Goal: Task Accomplishment & Management: Manage account settings

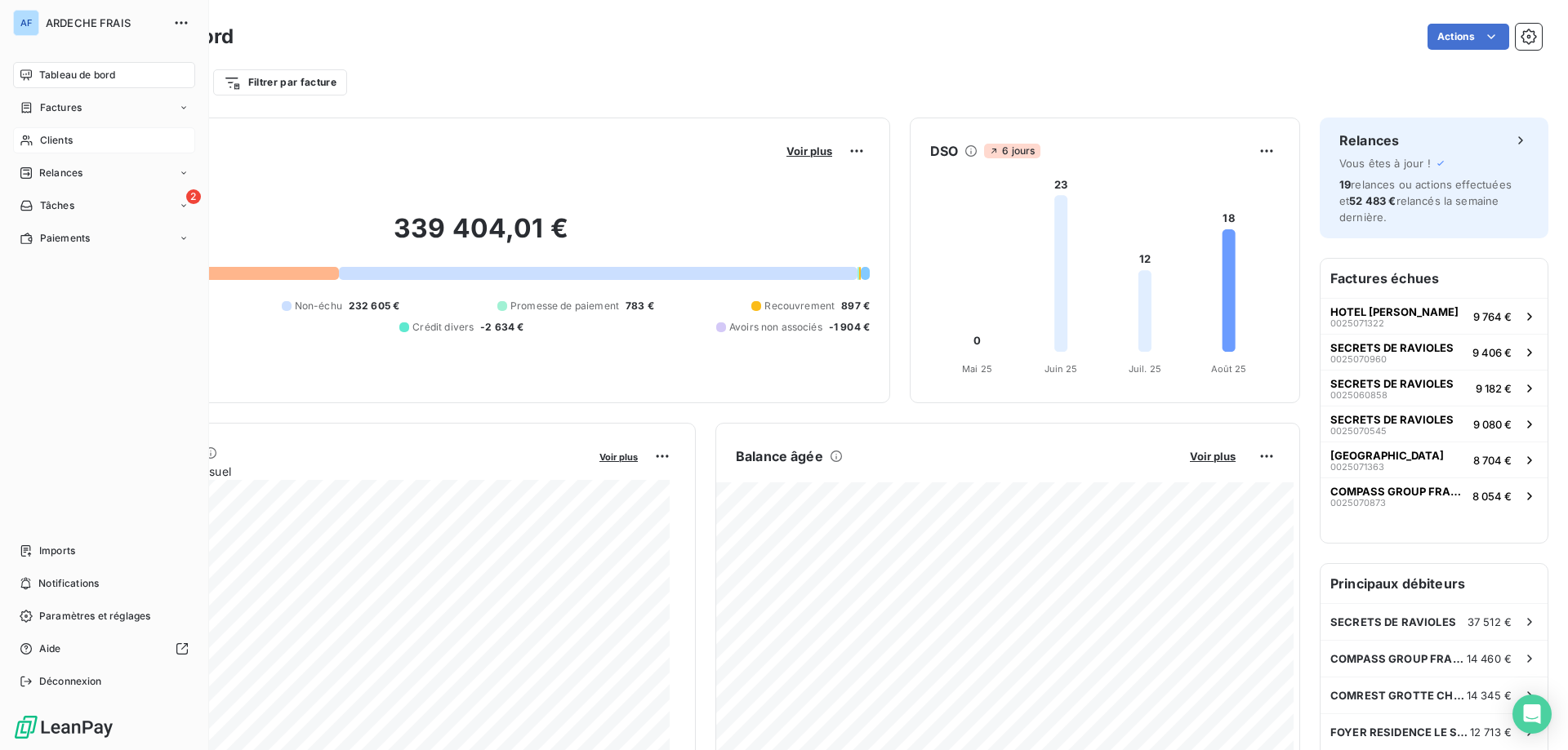
click at [33, 139] on icon at bounding box center [26, 140] width 14 height 13
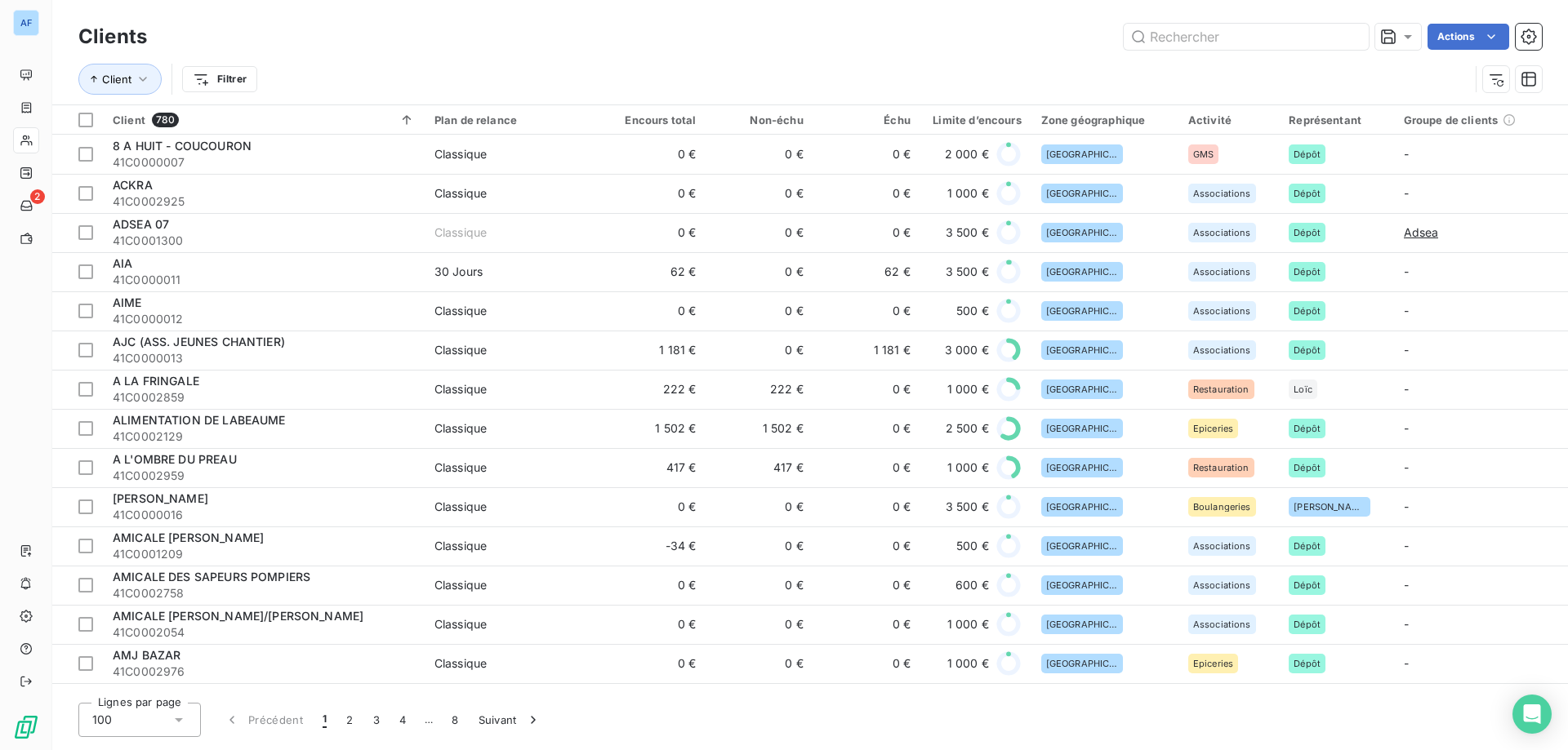
click at [162, 725] on div "100" at bounding box center [139, 720] width 123 height 34
click at [114, 652] on span "50" at bounding box center [118, 655] width 14 height 16
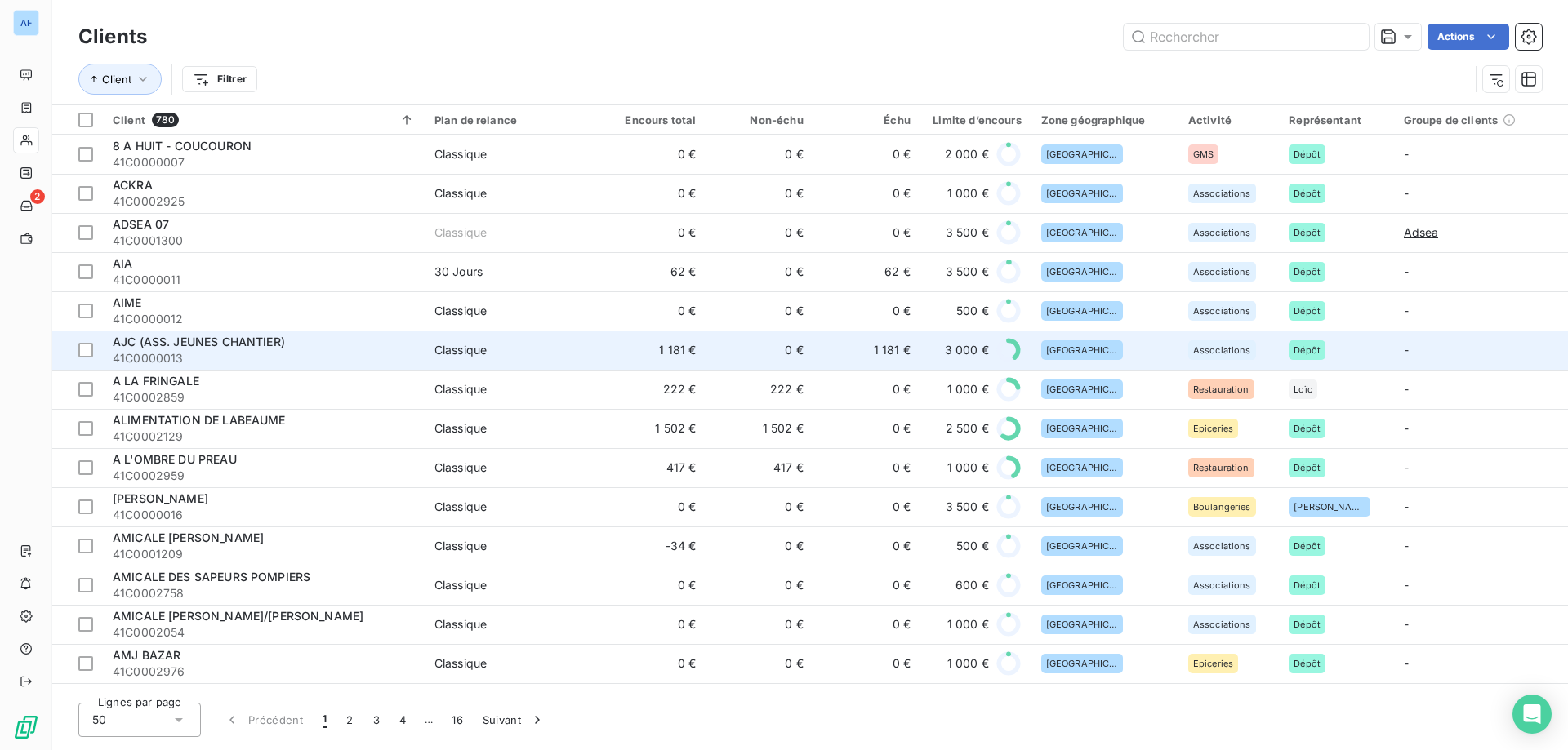
click at [403, 353] on span "41C0000013" at bounding box center [264, 358] width 303 height 16
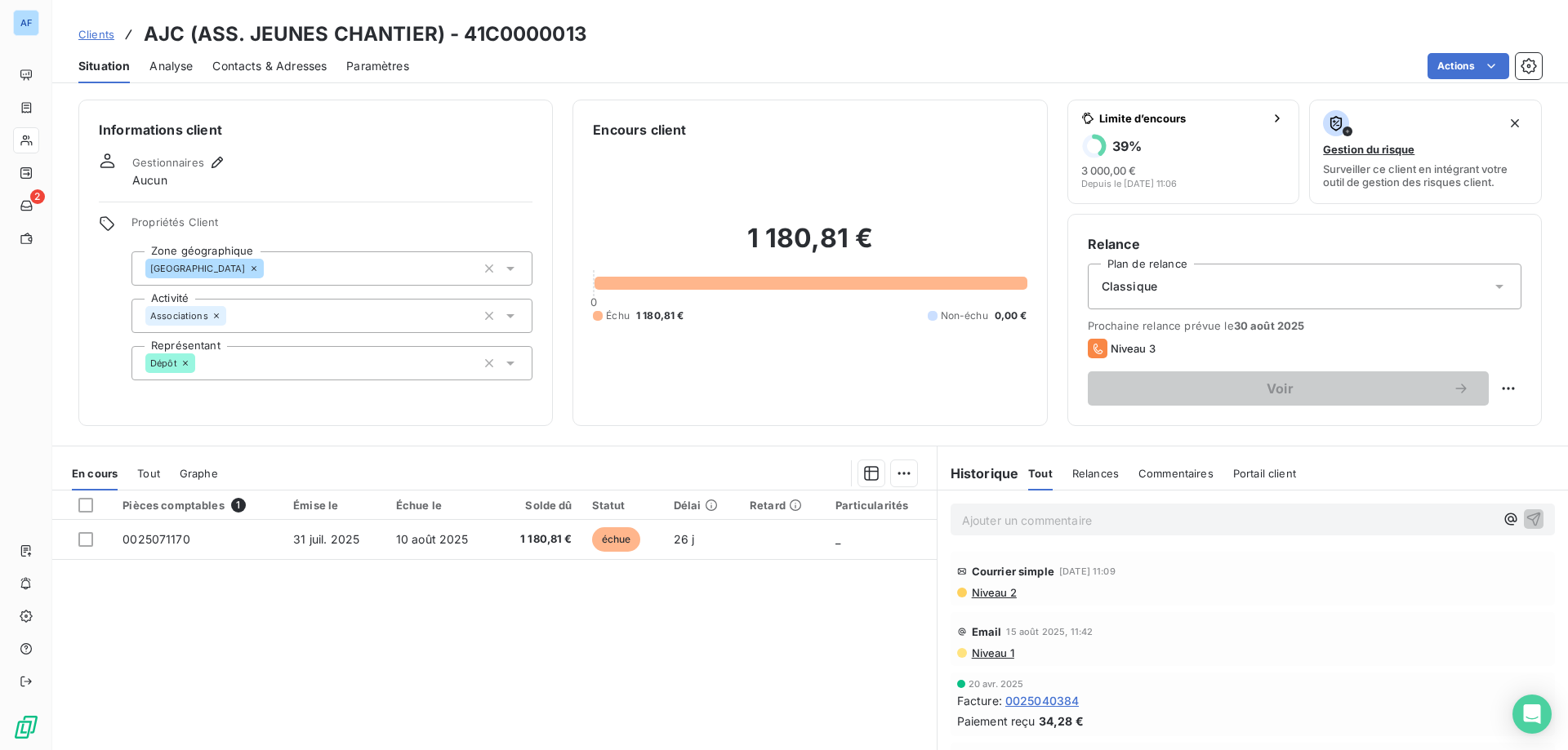
click at [99, 39] on span "Clients" at bounding box center [96, 34] width 36 height 13
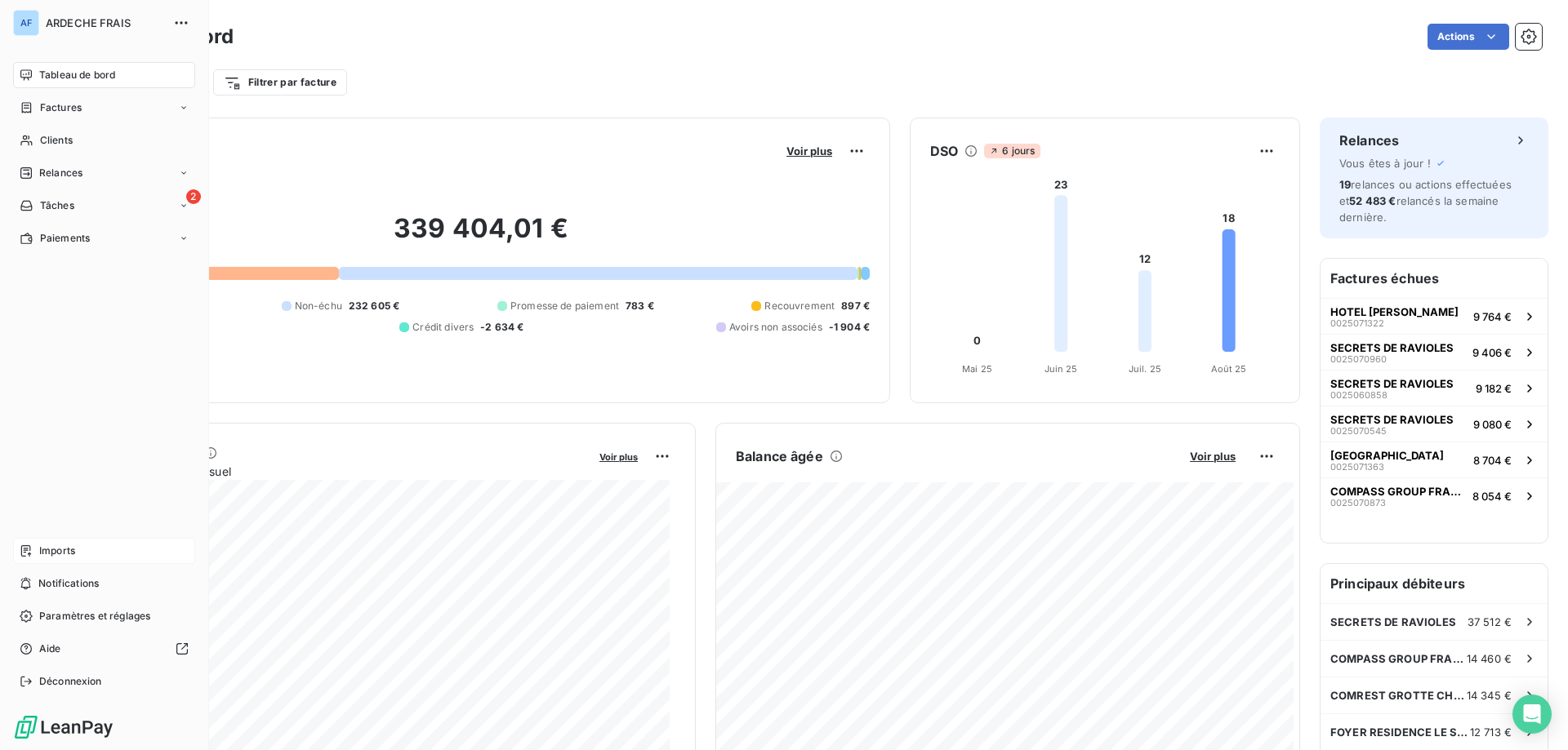
click at [85, 550] on div "Imports" at bounding box center [104, 550] width 182 height 26
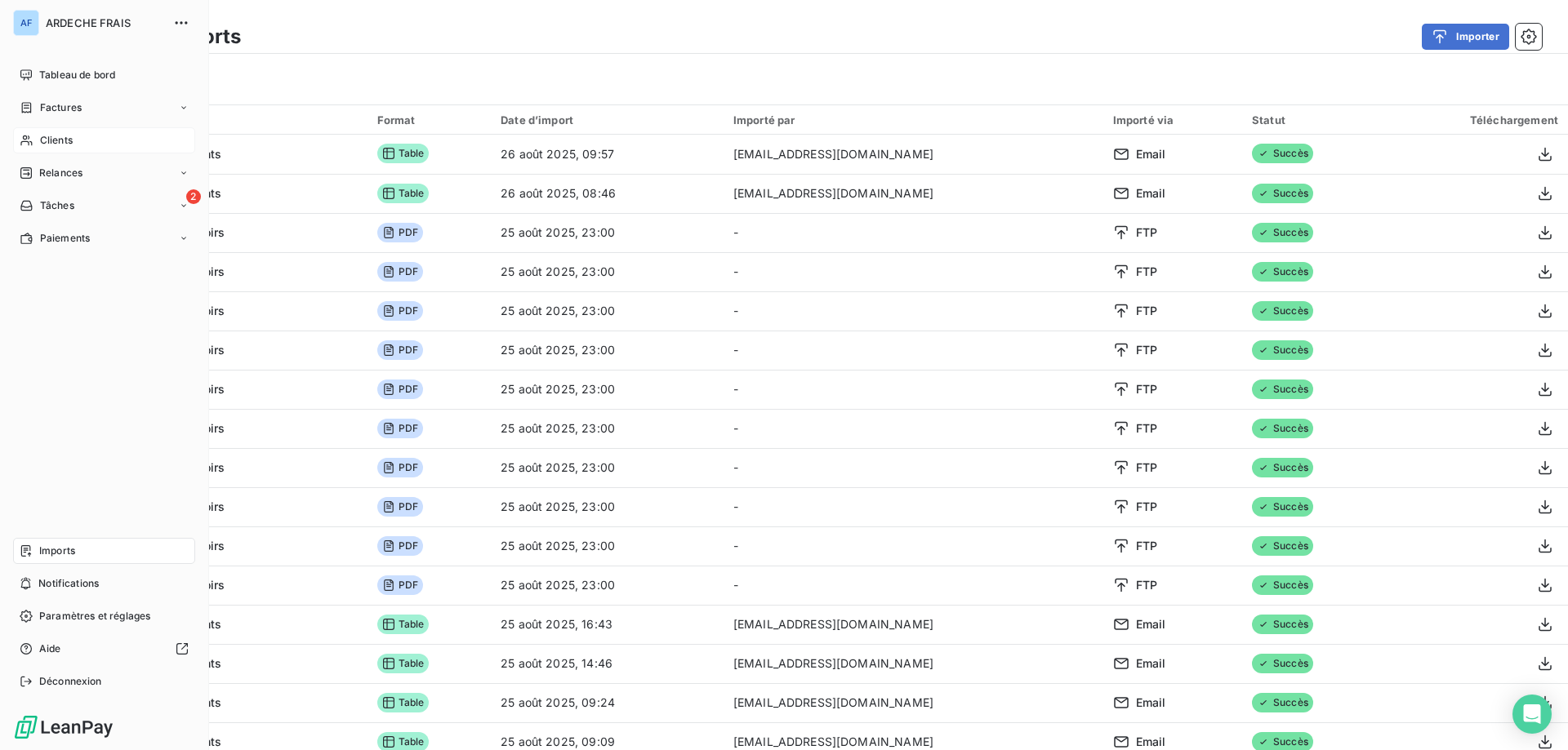
click at [51, 131] on div "Clients" at bounding box center [104, 140] width 182 height 26
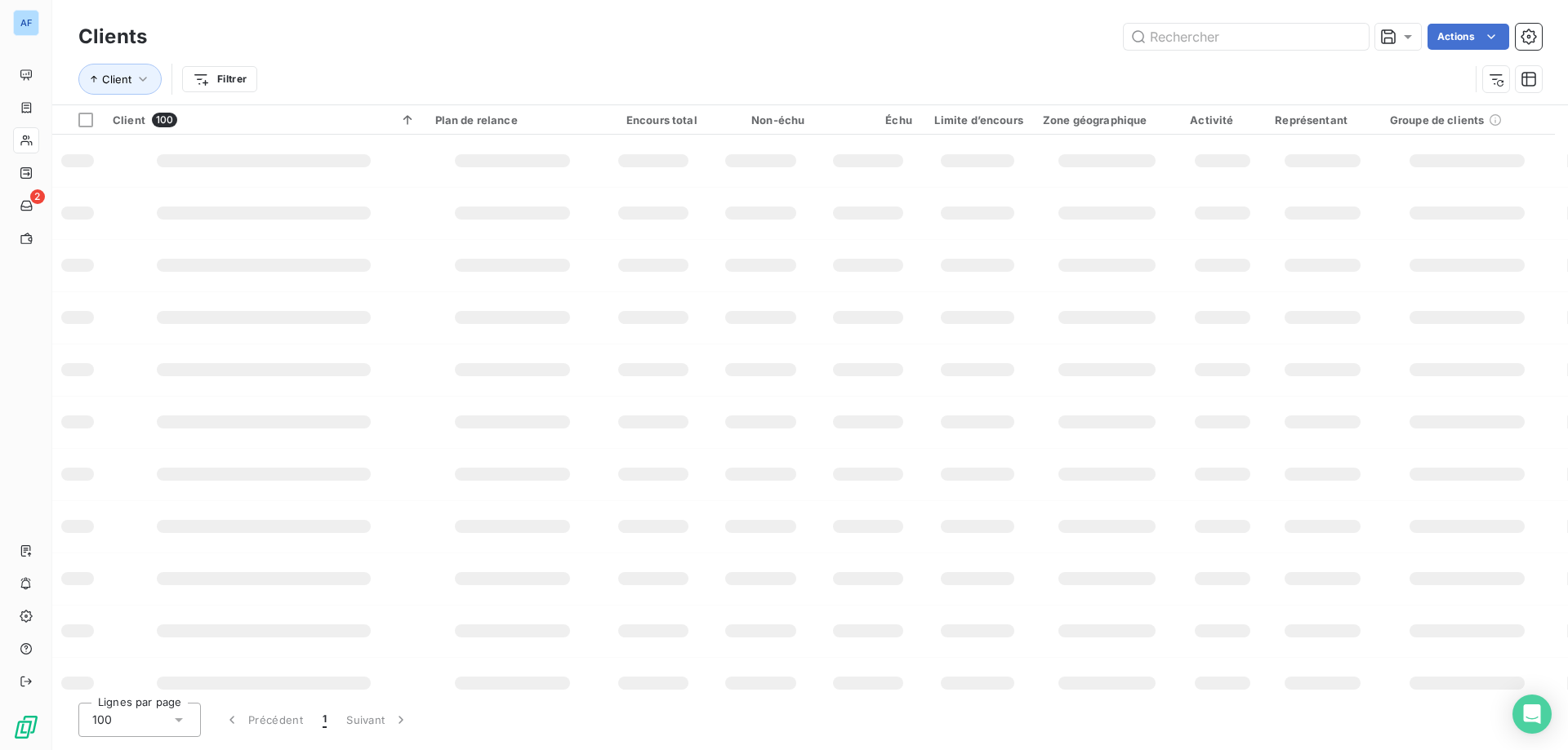
click at [131, 714] on div "100" at bounding box center [139, 720] width 123 height 34
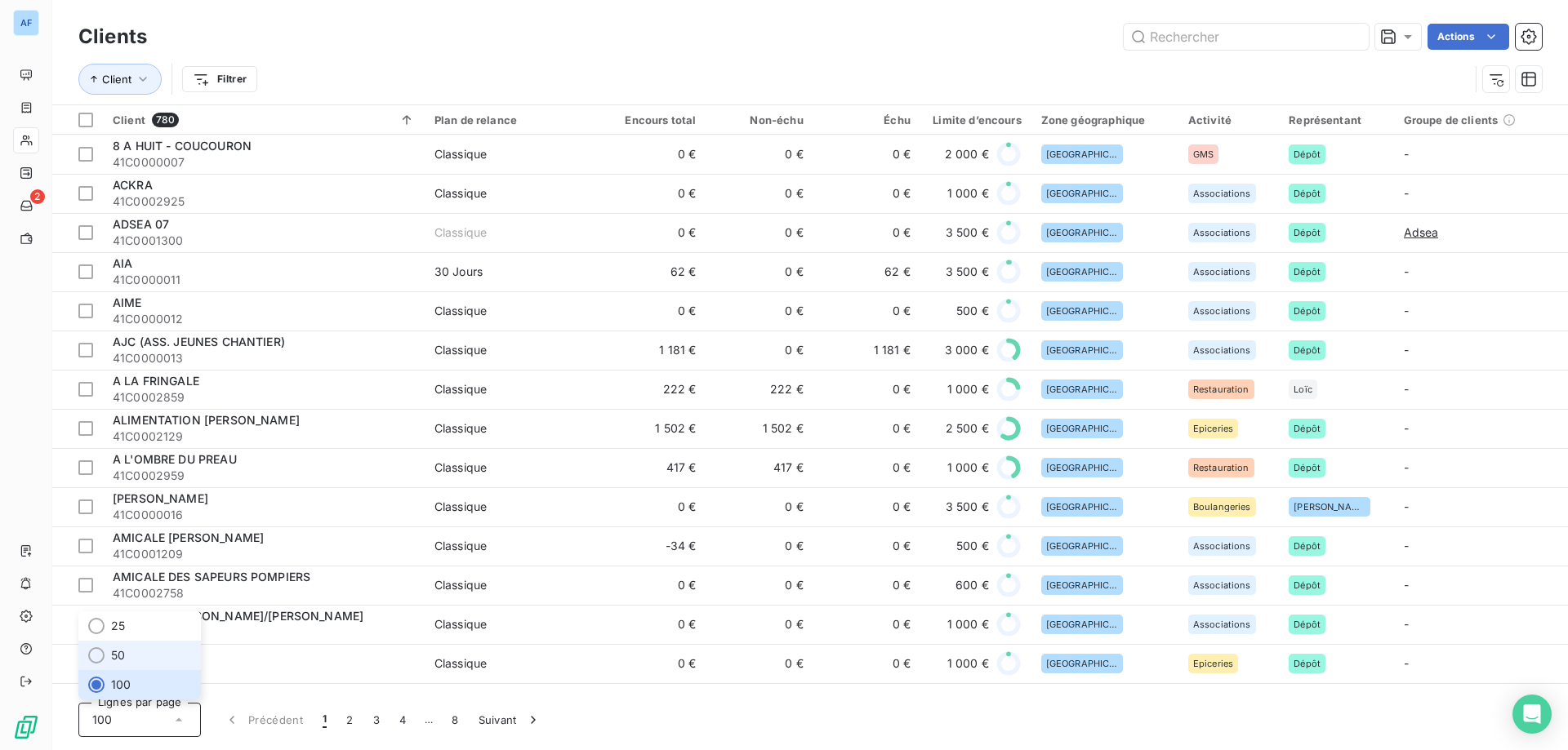
click at [122, 657] on span "50" at bounding box center [118, 655] width 14 height 16
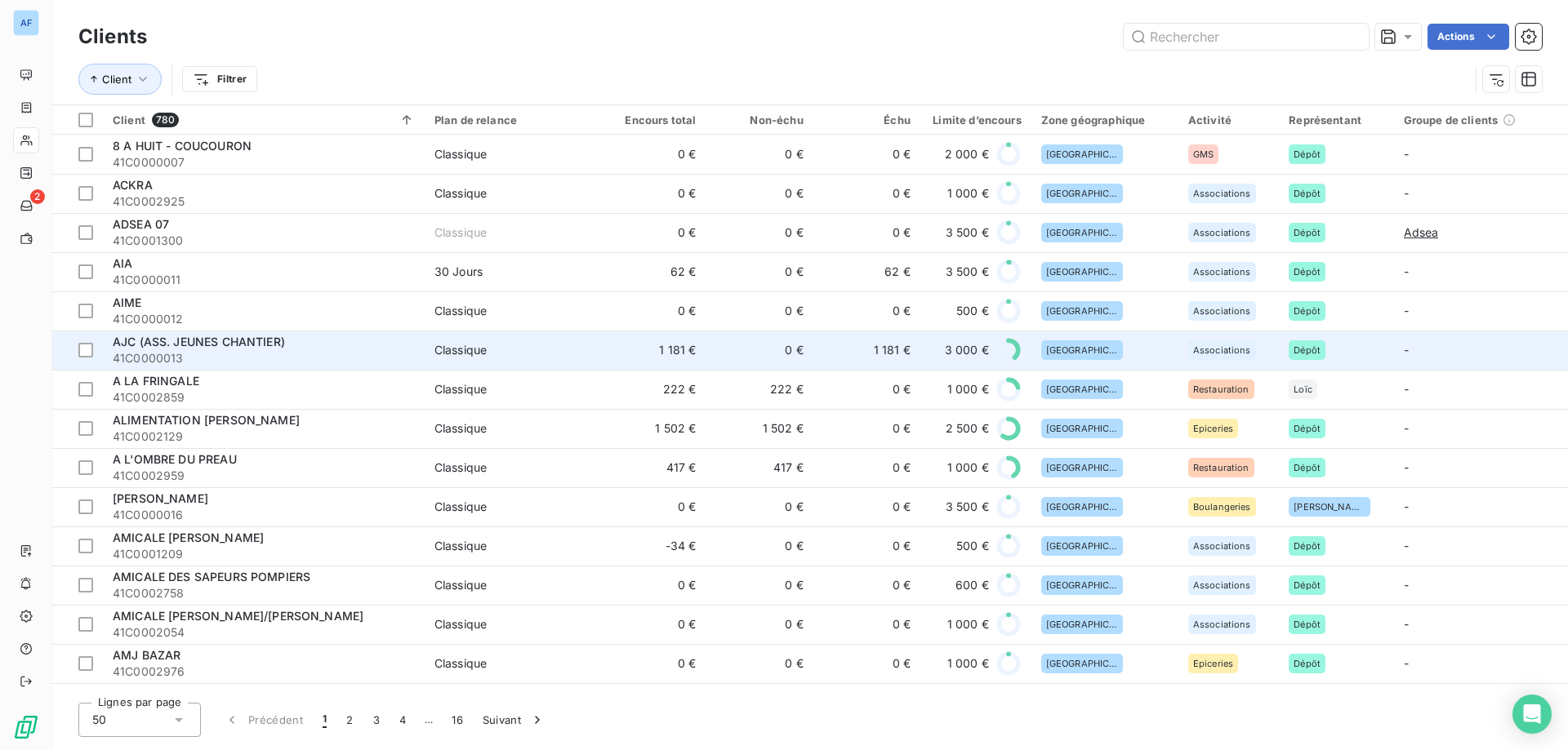
click at [912, 358] on td "1 181 €" at bounding box center [866, 350] width 107 height 39
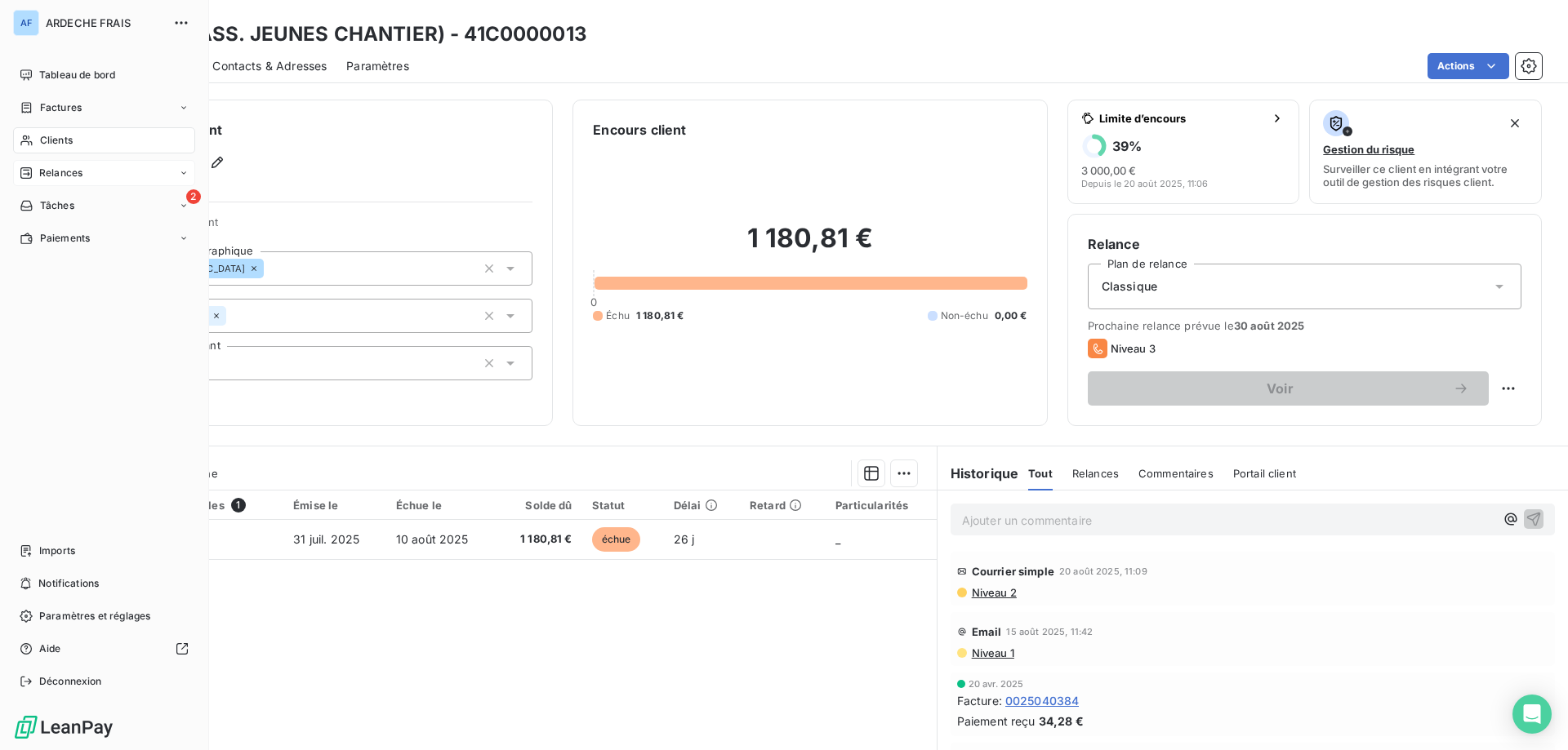
click at [71, 177] on span "Relances" at bounding box center [61, 172] width 43 height 14
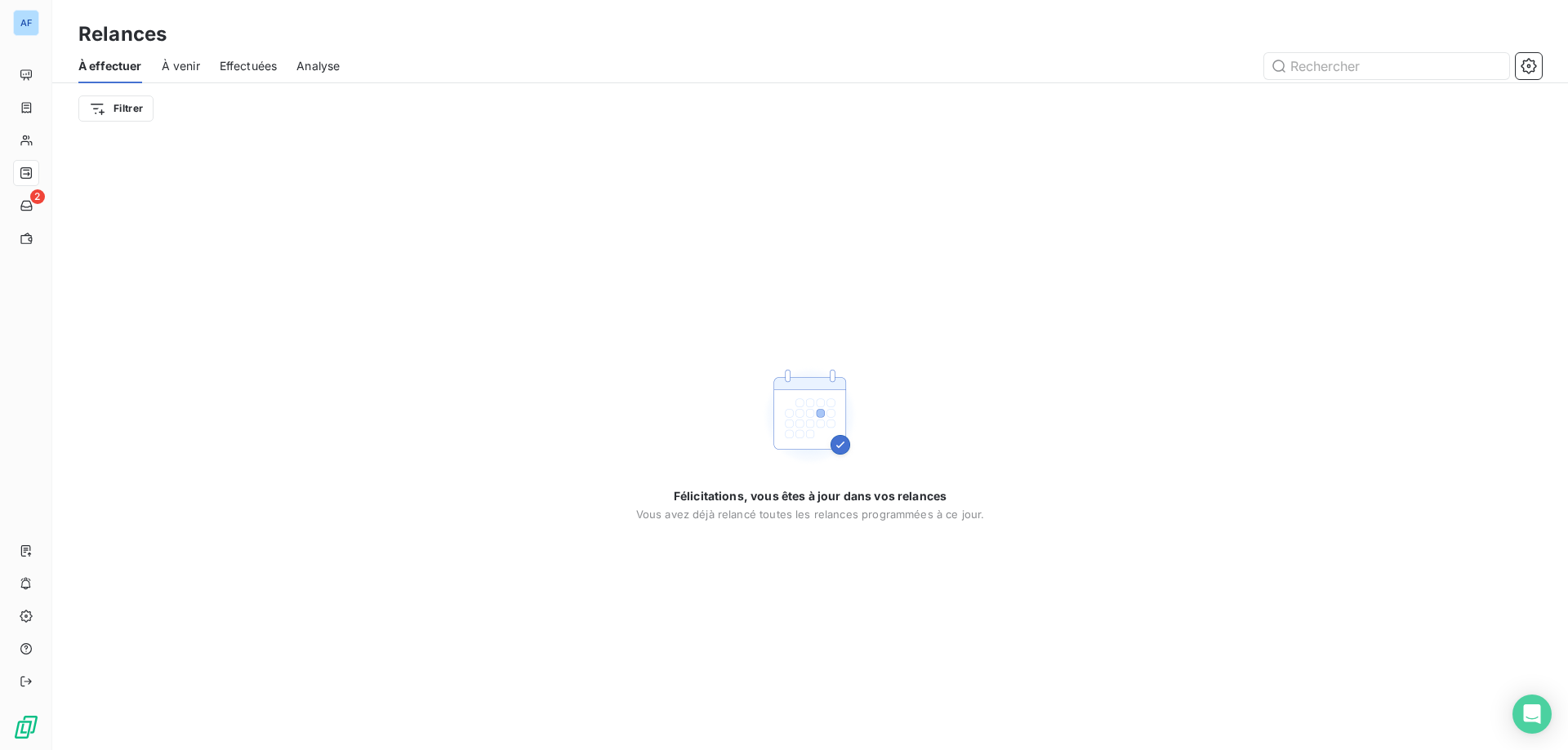
click at [173, 66] on span "À venir" at bounding box center [181, 66] width 39 height 16
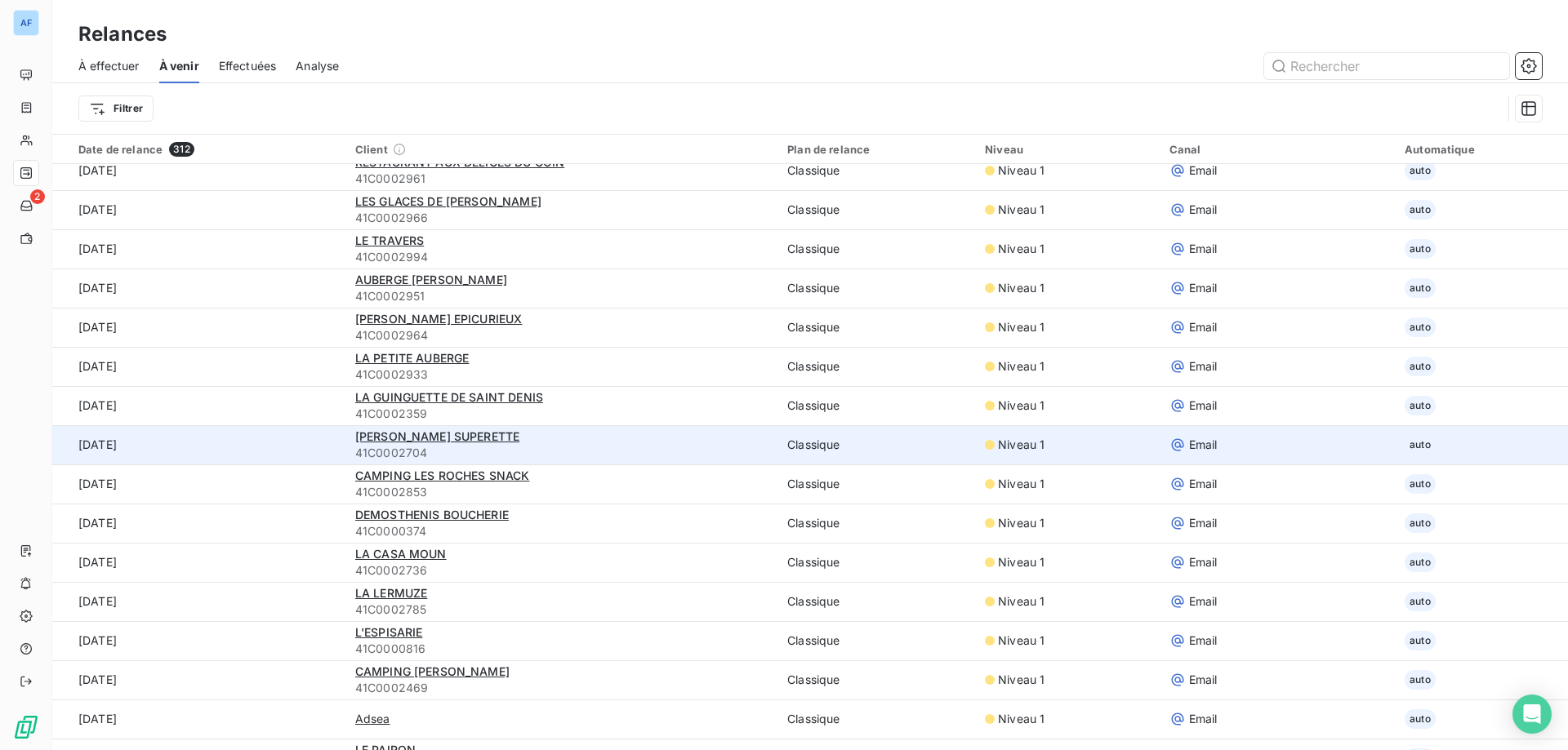
scroll to position [3332, 0]
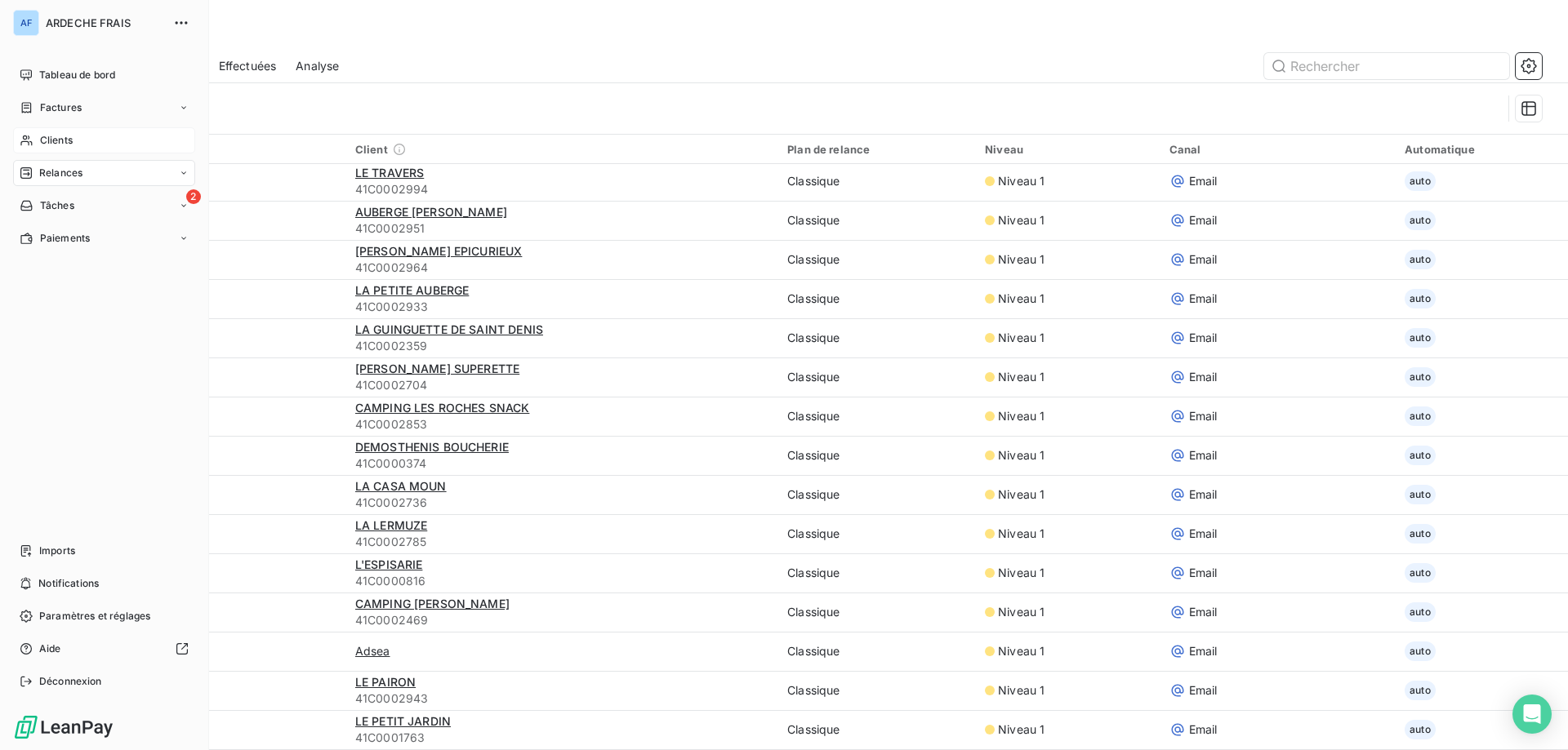
click at [57, 135] on span "Clients" at bounding box center [56, 139] width 33 height 14
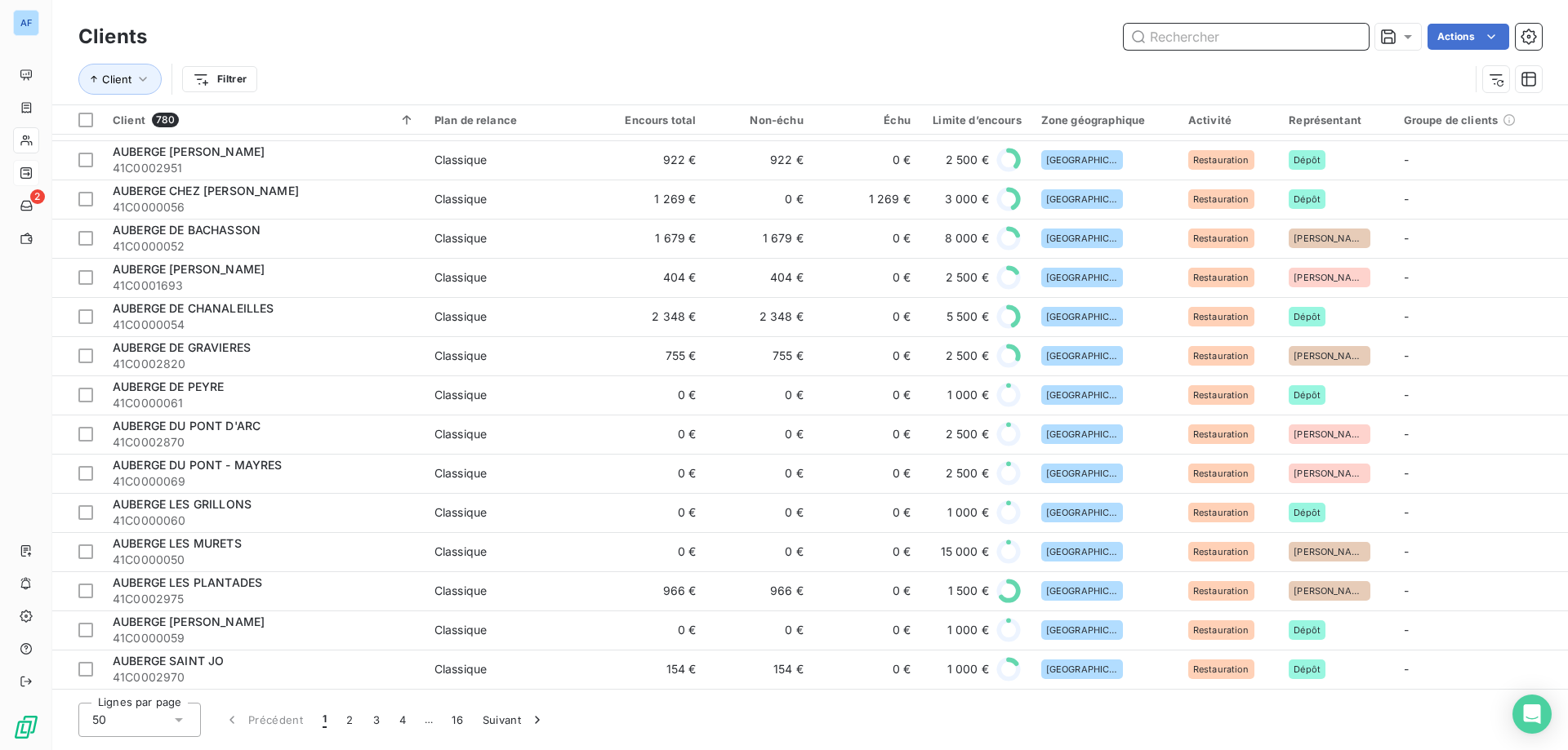
scroll to position [1404, 0]
